Goal: Task Accomplishment & Management: Manage account settings

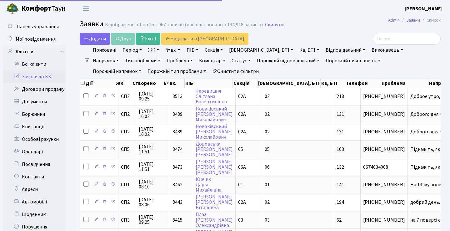
select select "25"
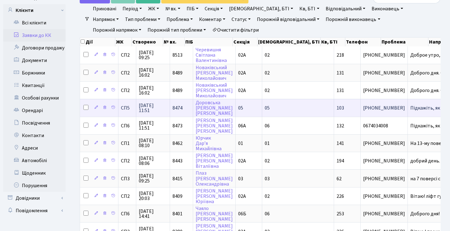
scroll to position [41, 0]
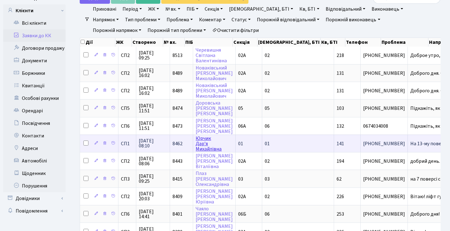
click at [204, 143] on link "Юрчик Дар’я Михайлівна" at bounding box center [209, 144] width 26 height 18
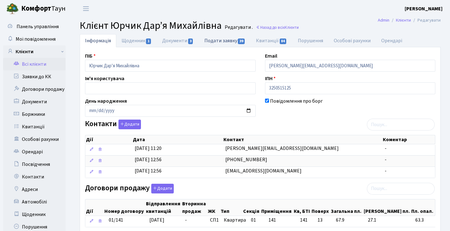
click at [227, 43] on link "Подати заявку 39" at bounding box center [225, 40] width 52 height 13
select select "25"
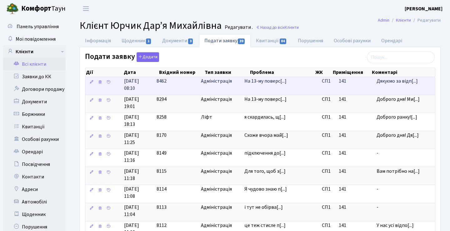
click at [288, 85] on td "На 13-му поверс[...]" at bounding box center [281, 86] width 78 height 18
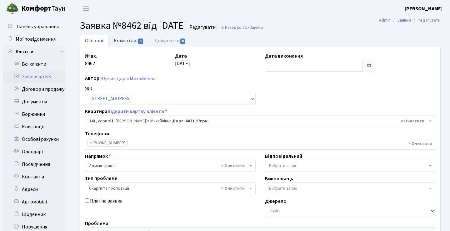
drag, startPoint x: 0, startPoint y: 0, endPoint x: 134, endPoint y: 43, distance: 141.2
click at [134, 43] on link "Коментарі 5" at bounding box center [128, 40] width 41 height 13
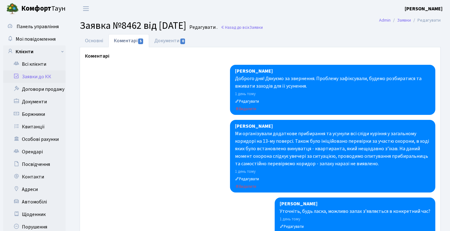
click at [51, 76] on link "Заявки до КК" at bounding box center [34, 76] width 63 height 13
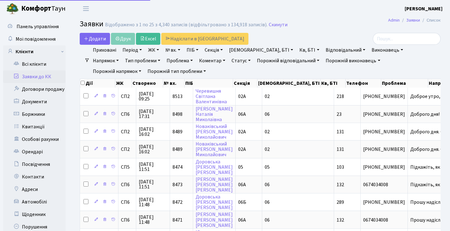
select select "25"
